Goal: Task Accomplishment & Management: Use online tool/utility

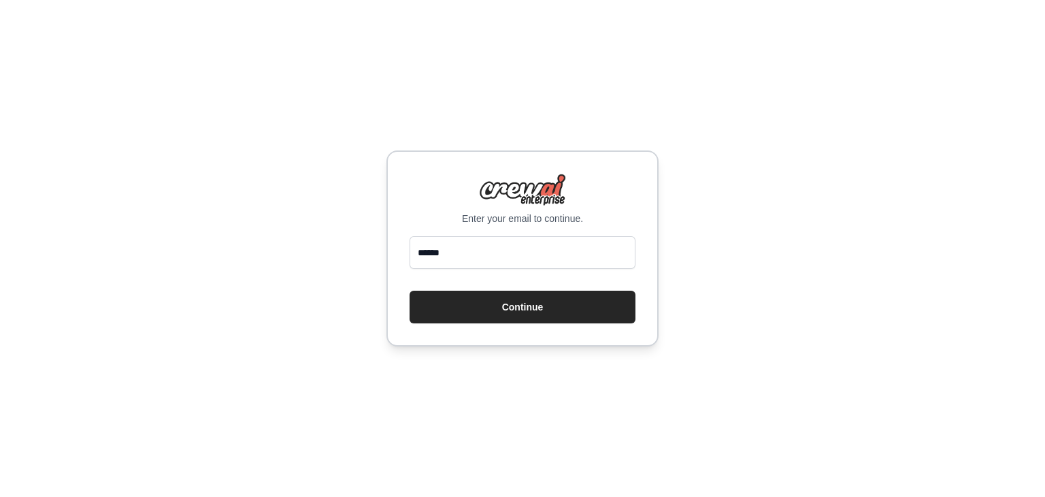
type input "**********"
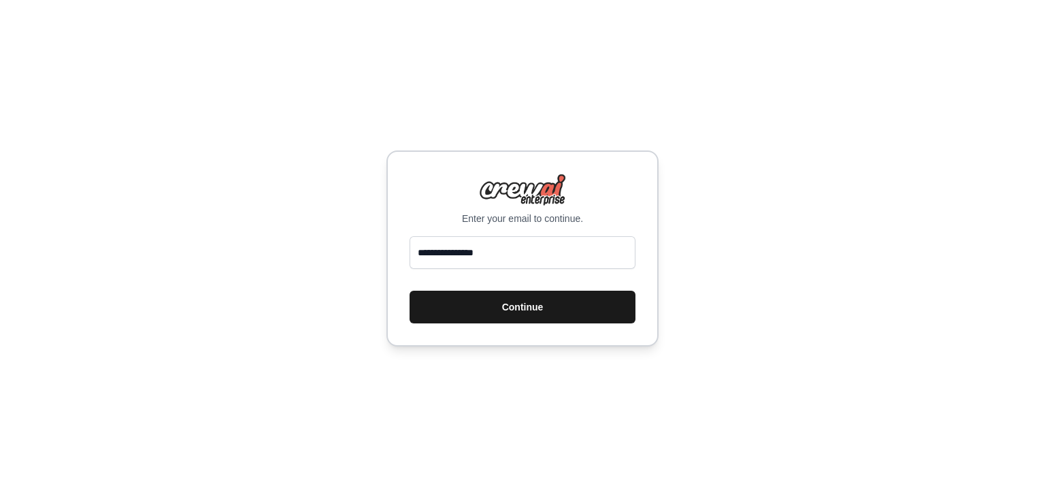
click at [520, 302] on button "Continue" at bounding box center [523, 307] width 226 height 33
click at [523, 306] on button "Continue" at bounding box center [523, 307] width 226 height 33
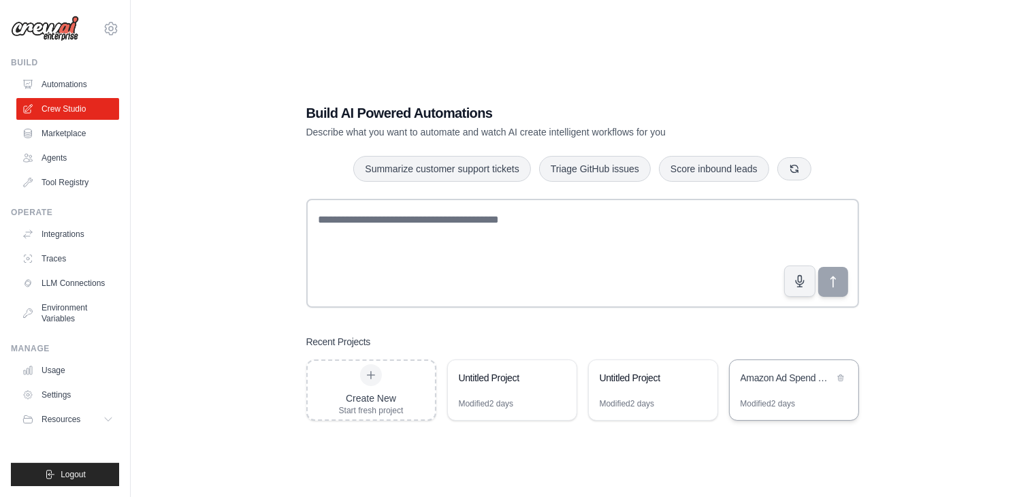
click at [741, 391] on div "Amazon Ad Spend Optimizer" at bounding box center [793, 379] width 129 height 38
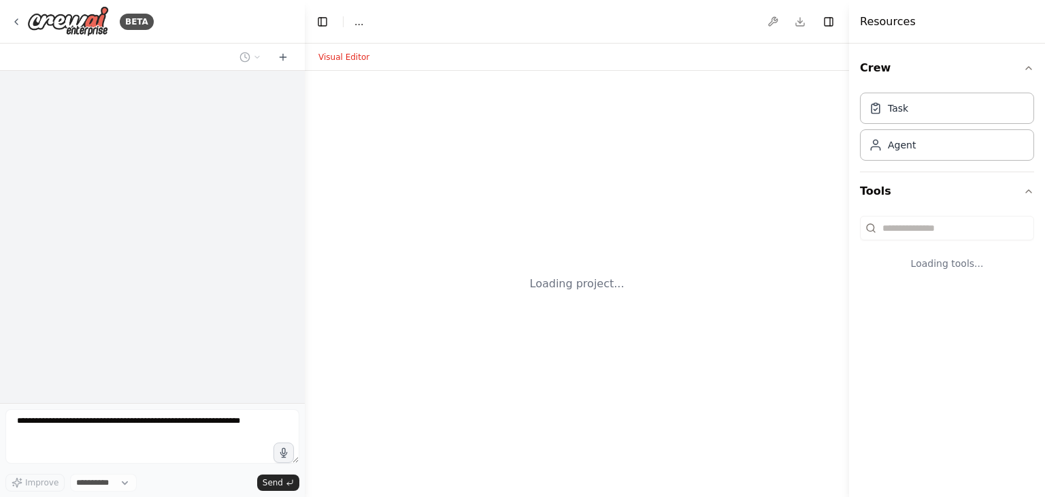
select select "****"
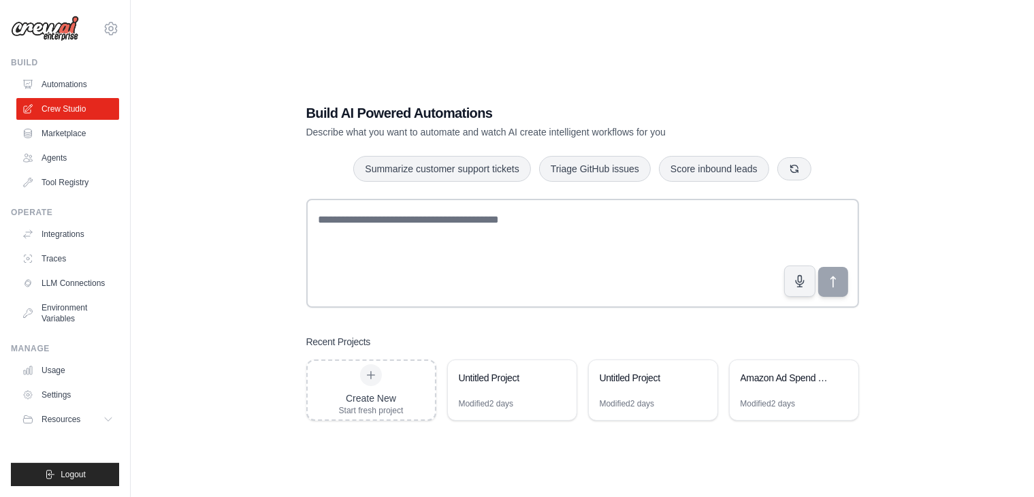
click at [333, 344] on h3 "Recent Projects" at bounding box center [338, 342] width 65 height 14
drag, startPoint x: 333, startPoint y: 344, endPoint x: 380, endPoint y: 342, distance: 46.3
click at [380, 342] on div "Recent Projects" at bounding box center [582, 342] width 552 height 14
click at [750, 379] on div "Amazon Ad Spend Optimizer" at bounding box center [786, 378] width 93 height 14
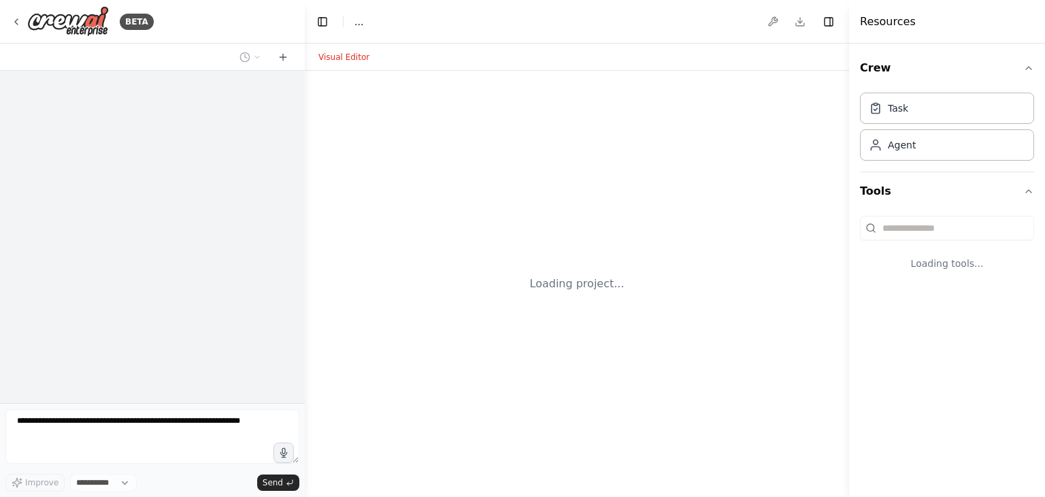
select select "****"
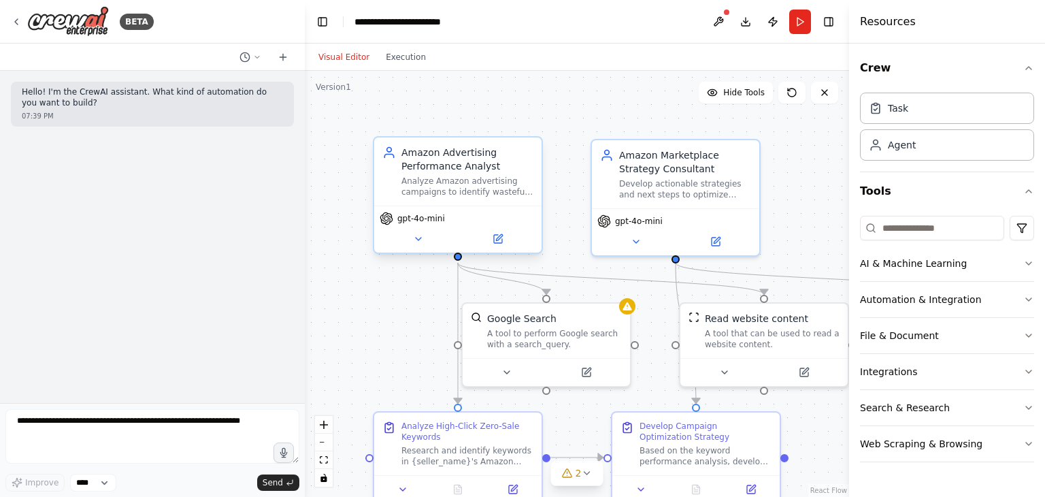
click at [482, 176] on div "Analyze Amazon advertising campaigns to identify wasteful ad spend by researchi…" at bounding box center [467, 187] width 132 height 22
click at [517, 247] on button at bounding box center [497, 239] width 77 height 16
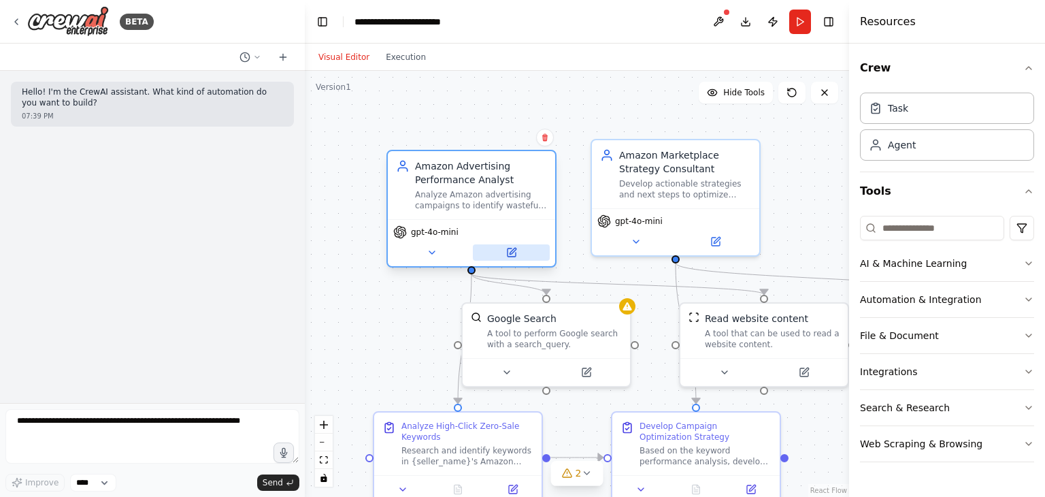
click at [528, 253] on button at bounding box center [511, 252] width 77 height 16
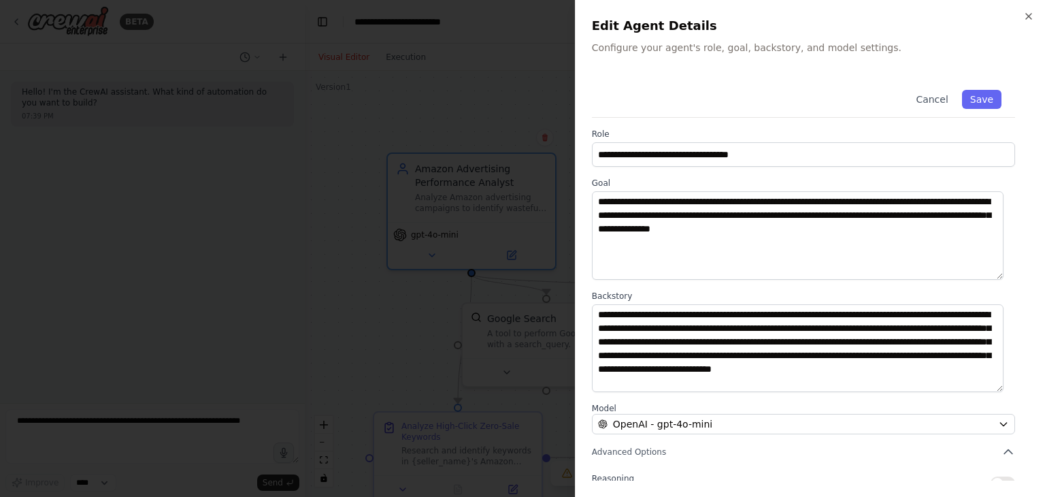
drag, startPoint x: 1030, startPoint y: 16, endPoint x: 0, endPoint y: 86, distance: 1032.5
click at [1020, 18] on div "**********" at bounding box center [810, 248] width 470 height 497
click at [393, 125] on div at bounding box center [522, 248] width 1045 height 497
click at [1029, 18] on icon "button" at bounding box center [1028, 16] width 11 height 11
click at [1034, 17] on icon "button" at bounding box center [1028, 16] width 11 height 11
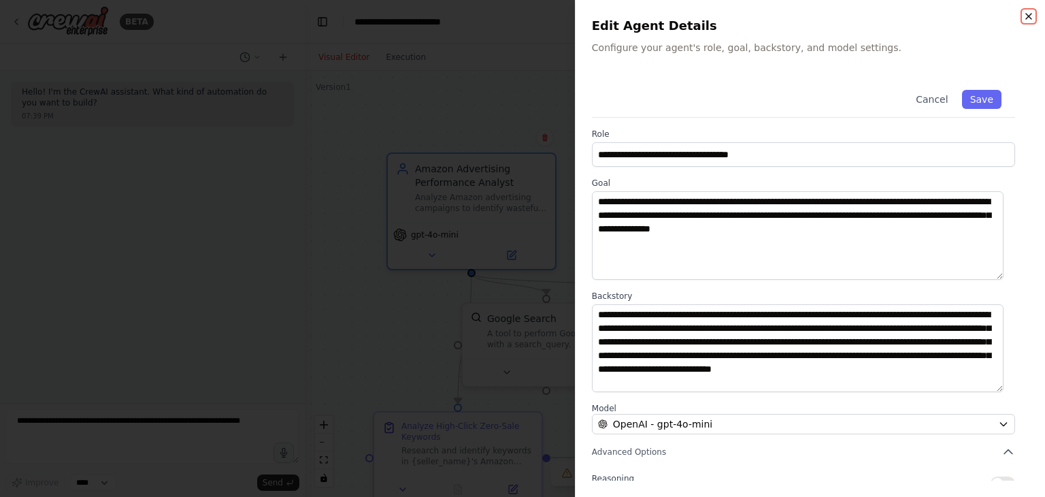
click at [1034, 17] on icon "button" at bounding box center [1028, 16] width 11 height 11
click at [1012, 19] on div "**********" at bounding box center [810, 248] width 470 height 497
click at [922, 95] on button "Cancel" at bounding box center [932, 99] width 48 height 19
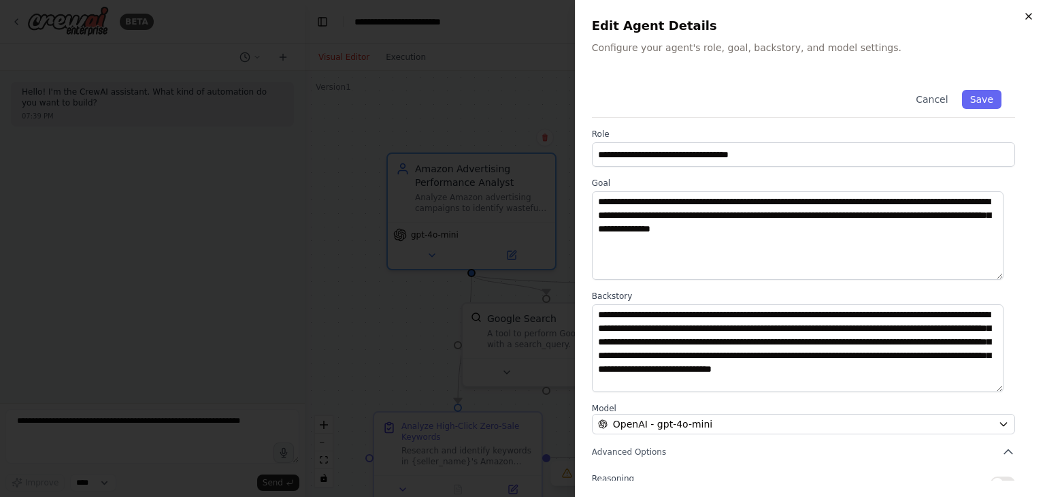
click at [922, 95] on button "Cancel" at bounding box center [932, 99] width 48 height 19
click at [1025, 11] on icon "button" at bounding box center [1028, 16] width 11 height 11
click at [1025, 13] on icon "button" at bounding box center [1028, 16] width 11 height 11
drag, startPoint x: 1027, startPoint y: 20, endPoint x: 961, endPoint y: 97, distance: 101.8
click at [1014, 33] on body "**********" at bounding box center [522, 248] width 1045 height 497
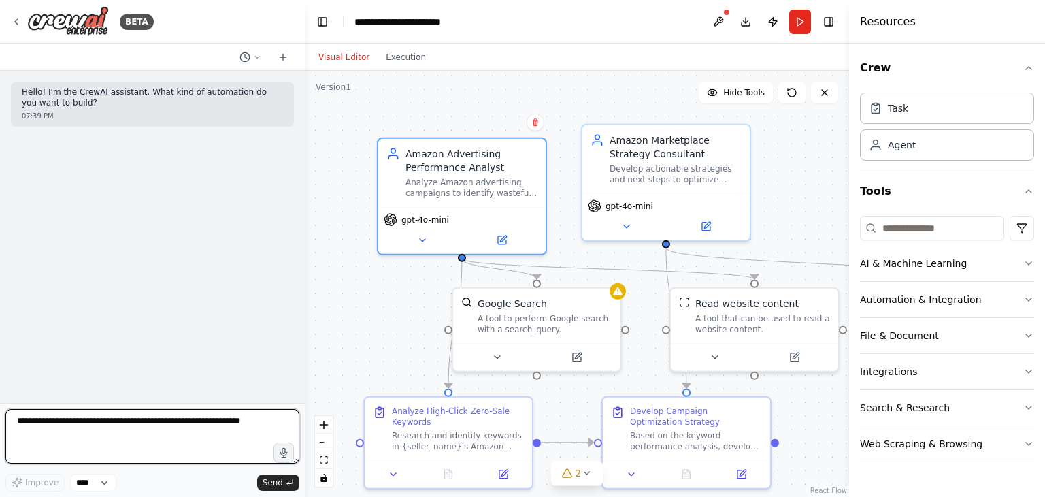
click at [125, 425] on textarea at bounding box center [152, 436] width 294 height 54
drag, startPoint x: 122, startPoint y: 428, endPoint x: 142, endPoint y: 459, distance: 36.1
click at [142, 459] on textarea at bounding box center [152, 436] width 294 height 54
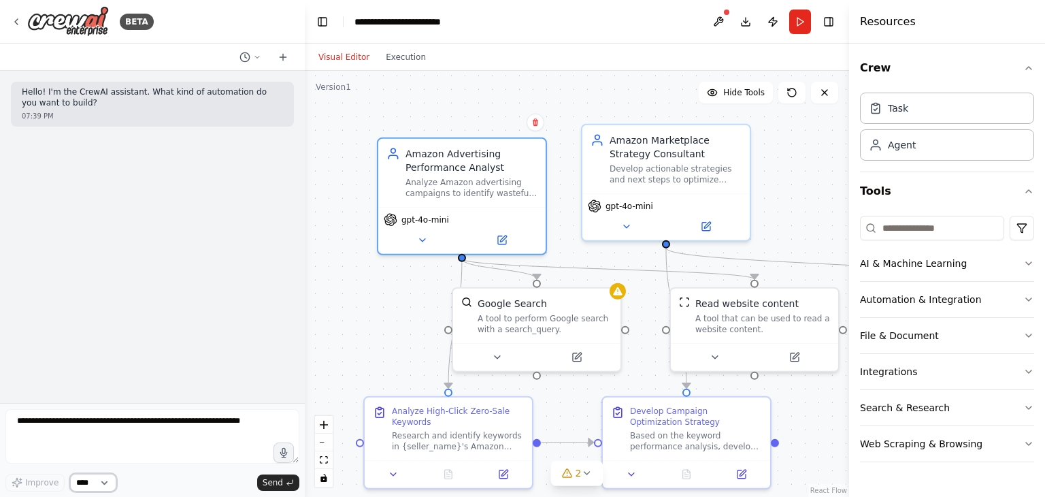
drag, startPoint x: 101, startPoint y: 477, endPoint x: 111, endPoint y: 480, distance: 10.6
click at [101, 477] on select "****" at bounding box center [93, 483] width 46 height 18
click at [111, 480] on select "****" at bounding box center [93, 483] width 46 height 18
click at [108, 480] on select "****" at bounding box center [93, 483] width 46 height 18
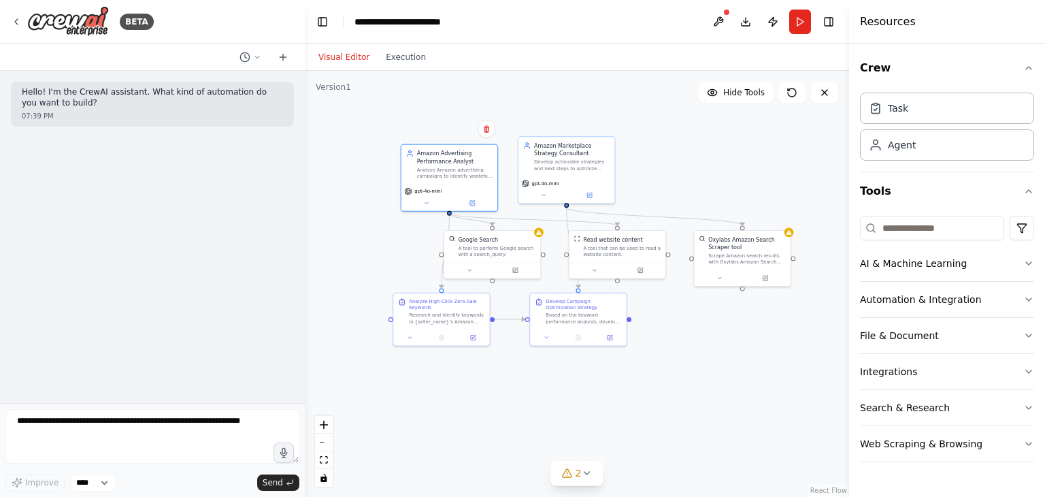
drag, startPoint x: 736, startPoint y: 129, endPoint x: 687, endPoint y: 180, distance: 71.7
click at [687, 180] on div ".deletable-edge-delete-btn { width: 20px; height: 20px; border: 0px solid #ffff…" at bounding box center [577, 284] width 544 height 426
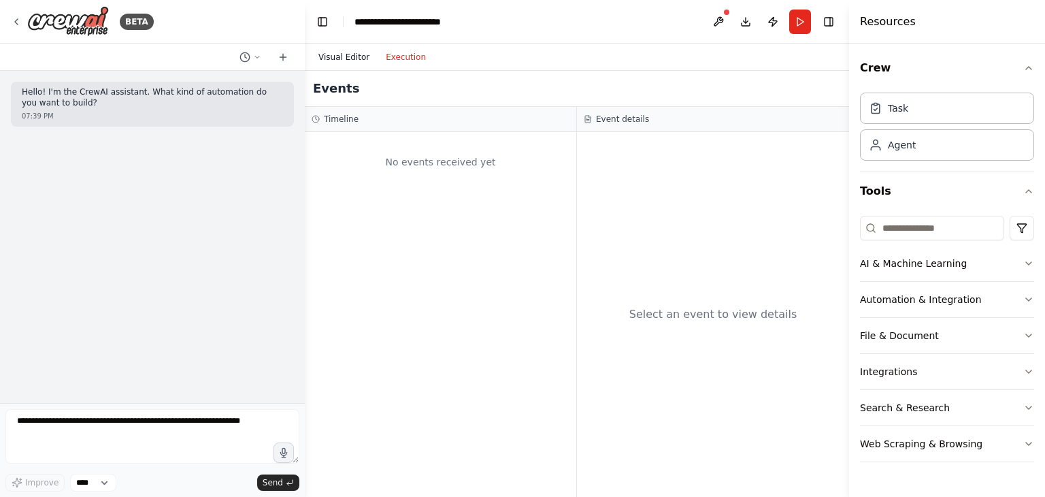
drag, startPoint x: 408, startPoint y: 61, endPoint x: 359, endPoint y: 60, distance: 48.3
click at [407, 61] on button "Execution" at bounding box center [406, 57] width 56 height 16
click at [347, 57] on button "Visual Editor" at bounding box center [343, 57] width 67 height 16
click at [399, 53] on button "Execution" at bounding box center [406, 57] width 56 height 16
click at [366, 53] on button "Visual Editor" at bounding box center [343, 57] width 67 height 16
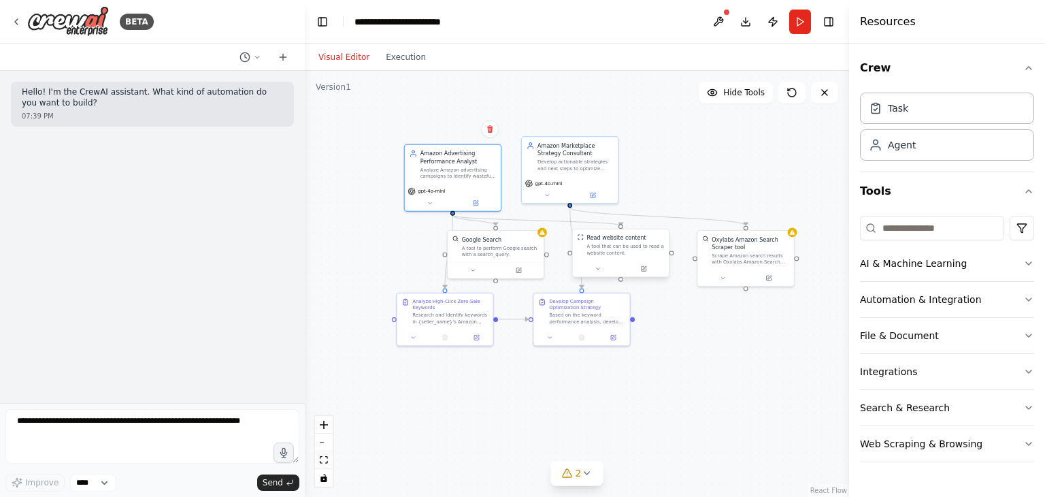
click at [604, 249] on div "A tool that can be used to read a website content." at bounding box center [626, 249] width 78 height 12
drag, startPoint x: 604, startPoint y: 265, endPoint x: 593, endPoint y: 266, distance: 11.0
click at [593, 266] on button at bounding box center [598, 269] width 44 height 10
click at [593, 266] on button at bounding box center [586, 269] width 44 height 10
click at [722, 282] on div at bounding box center [746, 276] width 96 height 16
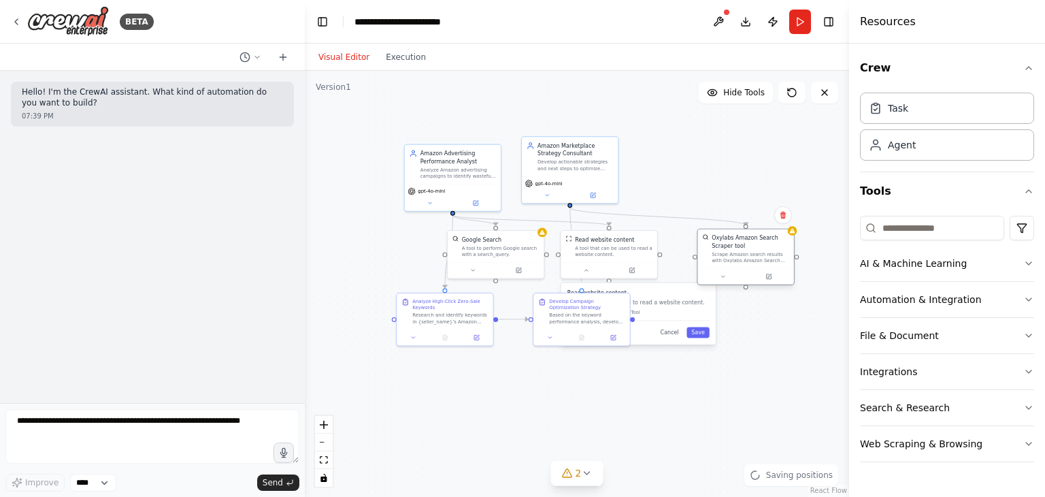
click at [722, 282] on div at bounding box center [746, 276] width 96 height 16
click at [732, 282] on div at bounding box center [746, 276] width 96 height 16
click at [712, 281] on div at bounding box center [742, 276] width 96 height 16
click at [719, 281] on div at bounding box center [742, 276] width 96 height 16
click at [719, 280] on div at bounding box center [742, 276] width 96 height 16
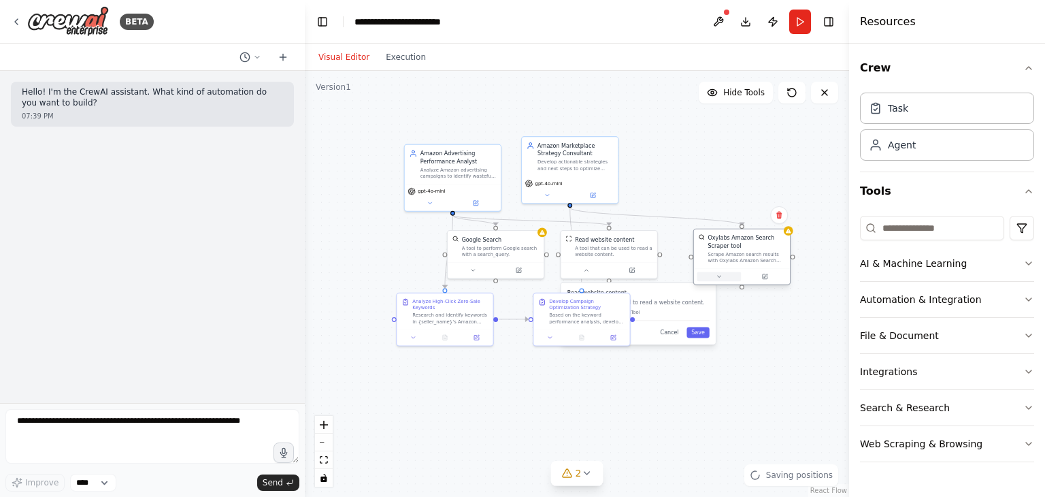
click at [719, 279] on button at bounding box center [719, 276] width 44 height 10
click at [436, 199] on button at bounding box center [430, 202] width 44 height 10
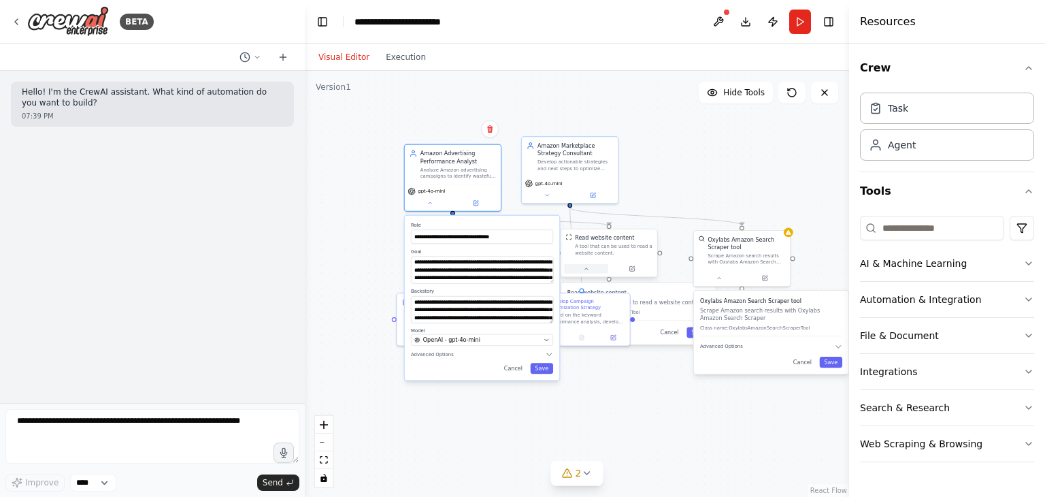
drag, startPoint x: 602, startPoint y: 367, endPoint x: 566, endPoint y: 269, distance: 104.4
click at [602, 366] on div ".deletable-edge-delete-btn { width: 20px; height: 20px; border: 0px solid #ffff…" at bounding box center [577, 284] width 544 height 426
click at [588, 275] on div at bounding box center [609, 268] width 96 height 16
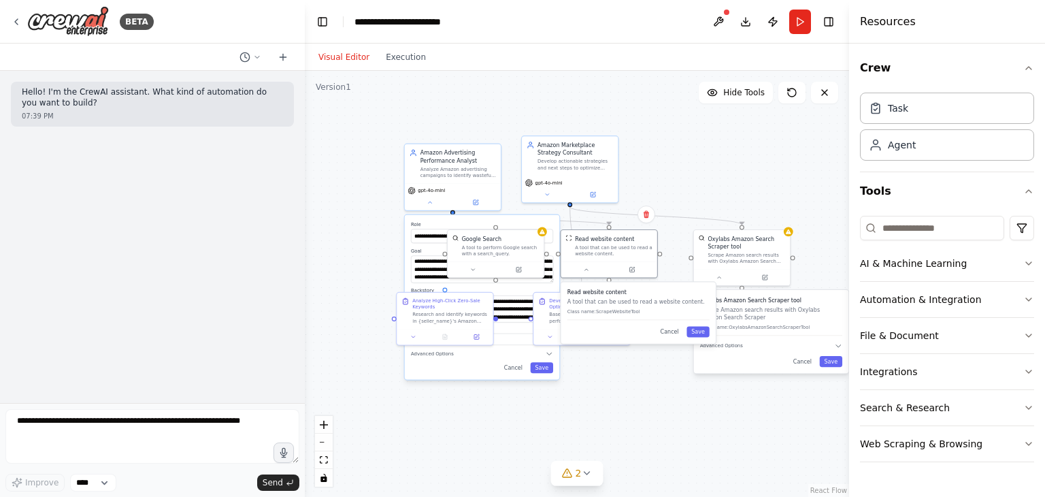
click at [681, 180] on div ".deletable-edge-delete-btn { width: 20px; height: 20px; border: 0px solid #ffff…" at bounding box center [577, 284] width 544 height 426
click at [719, 276] on icon at bounding box center [719, 275] width 3 height 1
click at [719, 282] on div at bounding box center [742, 275] width 96 height 16
click at [714, 276] on button at bounding box center [719, 276] width 44 height 10
click at [627, 392] on div ".deletable-edge-delete-btn { width: 20px; height: 20px; border: 0px solid #ffff…" at bounding box center [577, 284] width 544 height 426
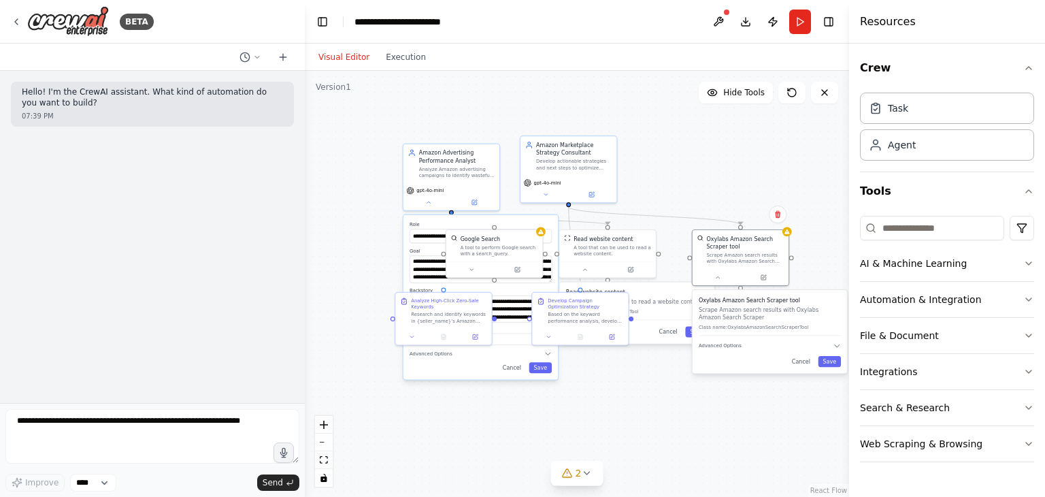
click at [632, 365] on div ".deletable-edge-delete-btn { width: 20px; height: 20px; border: 0px solid #ffff…" at bounding box center [577, 284] width 544 height 426
click at [592, 273] on div at bounding box center [608, 268] width 96 height 16
click at [682, 188] on div ".deletable-edge-delete-btn { width: 20px; height: 20px; border: 0px solid #ffff…" at bounding box center [577, 284] width 544 height 426
click at [15, 25] on icon at bounding box center [16, 21] width 11 height 11
